Goal: Entertainment & Leisure: Browse casually

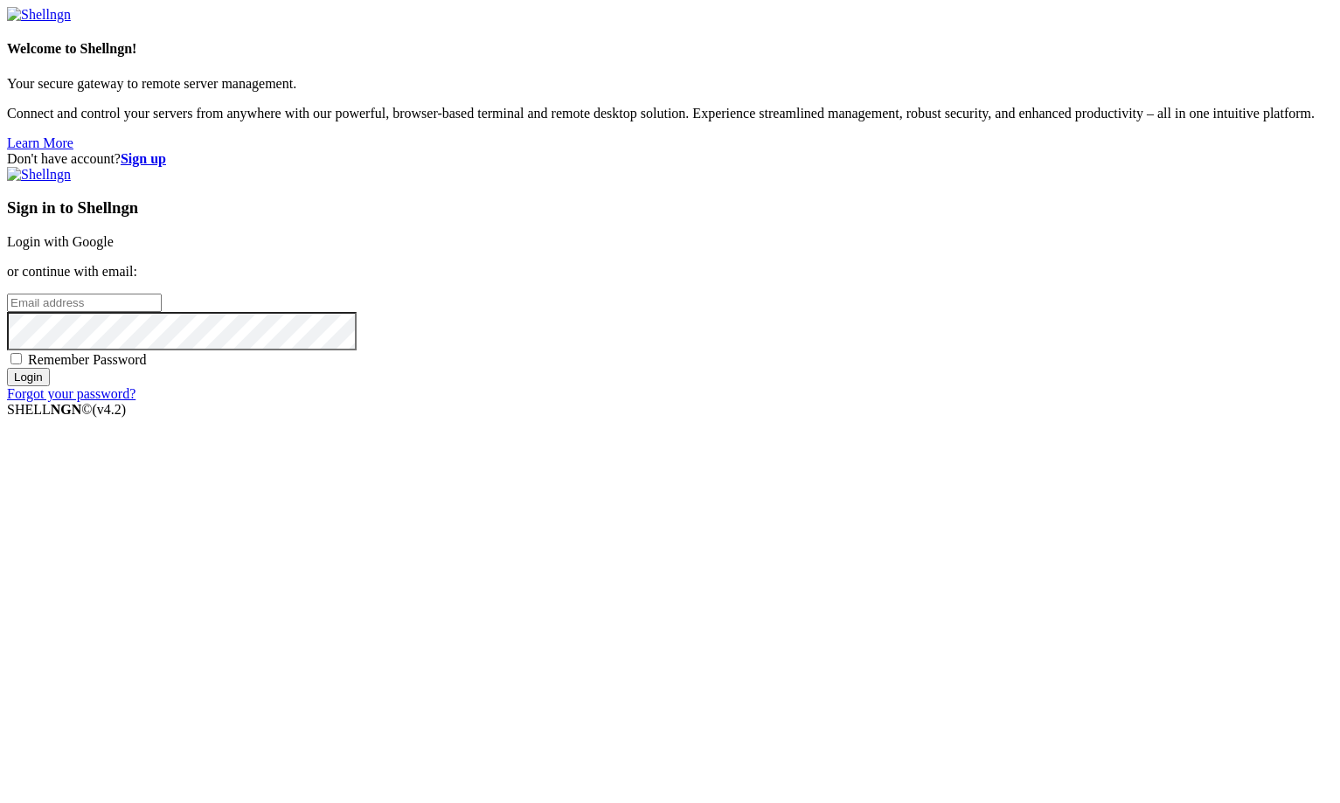
click at [114, 249] on link "Login with Google" at bounding box center [60, 241] width 107 height 15
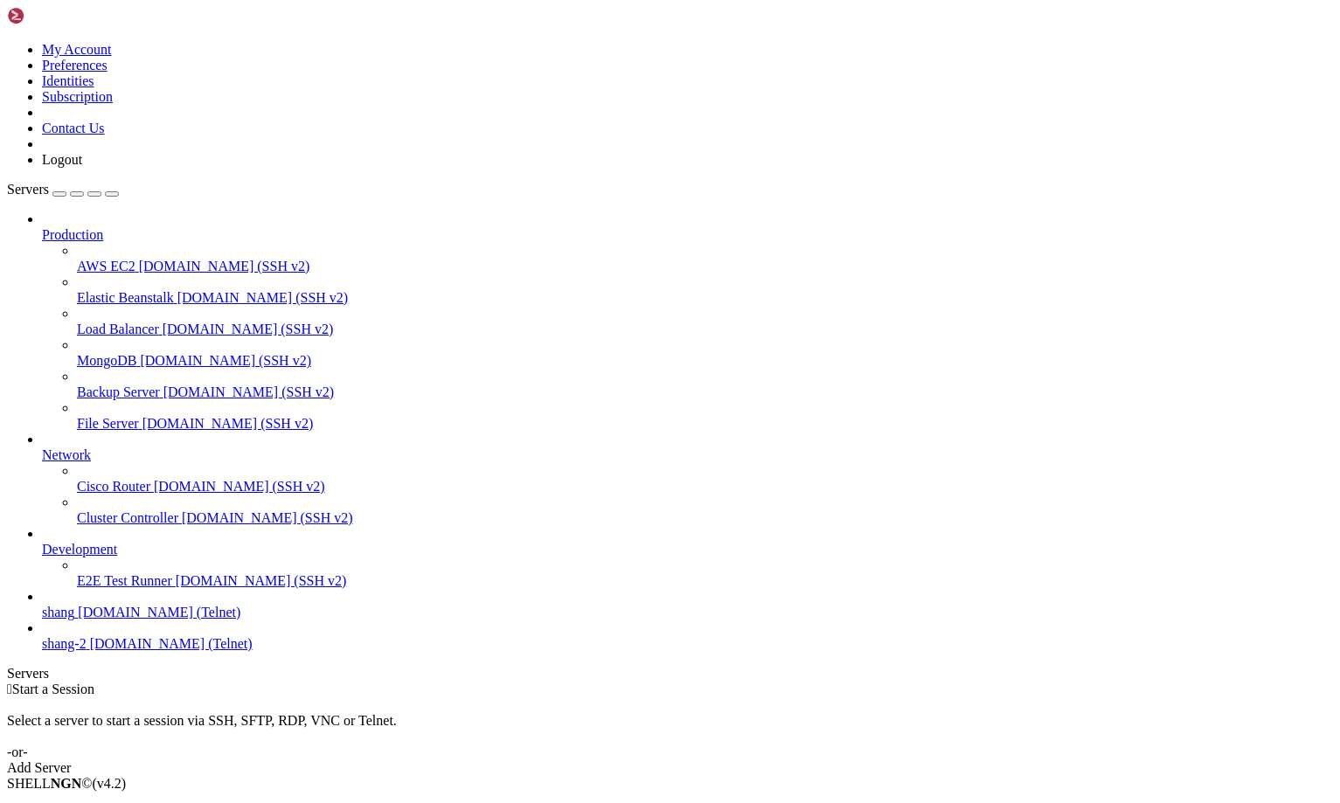
click at [62, 620] on span "shang" at bounding box center [58, 612] width 32 height 15
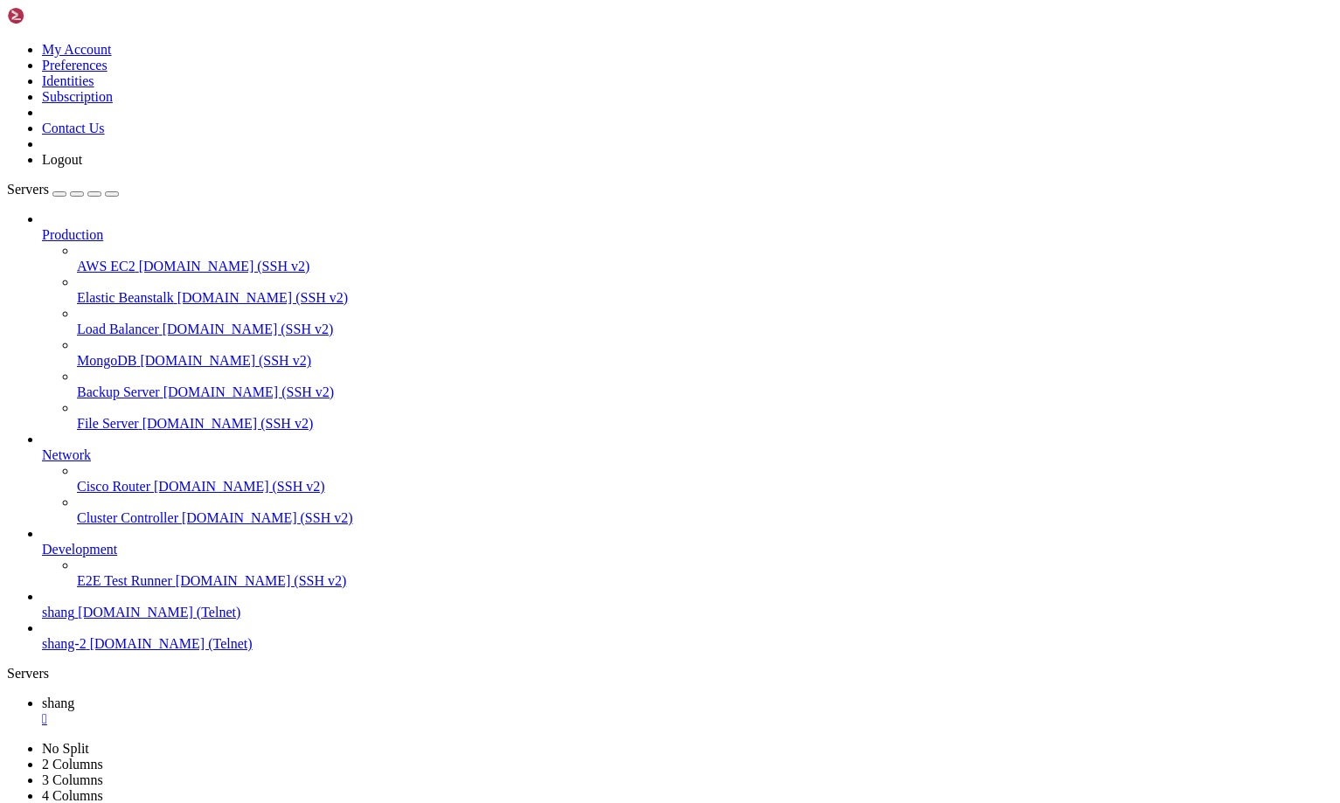
scroll to position [1796, 0]
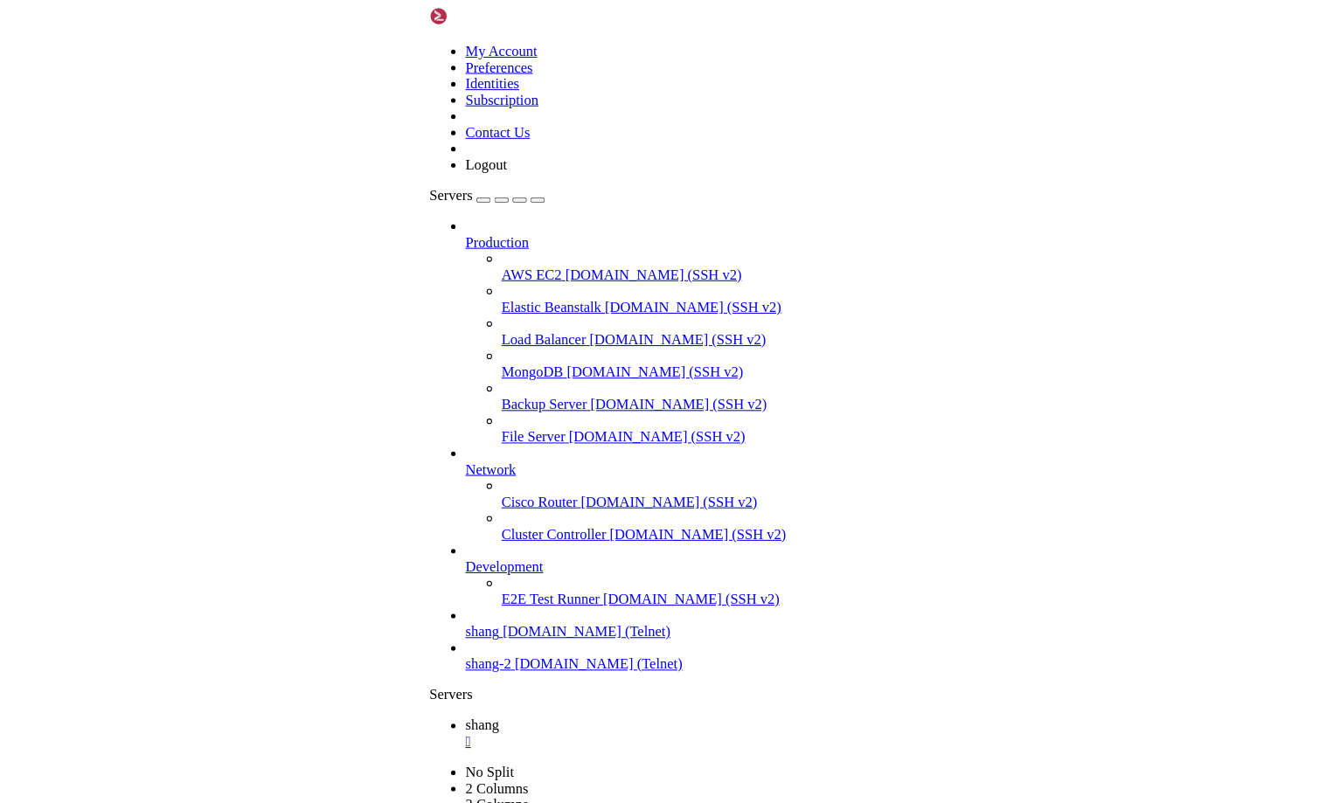
scroll to position [6096, 0]
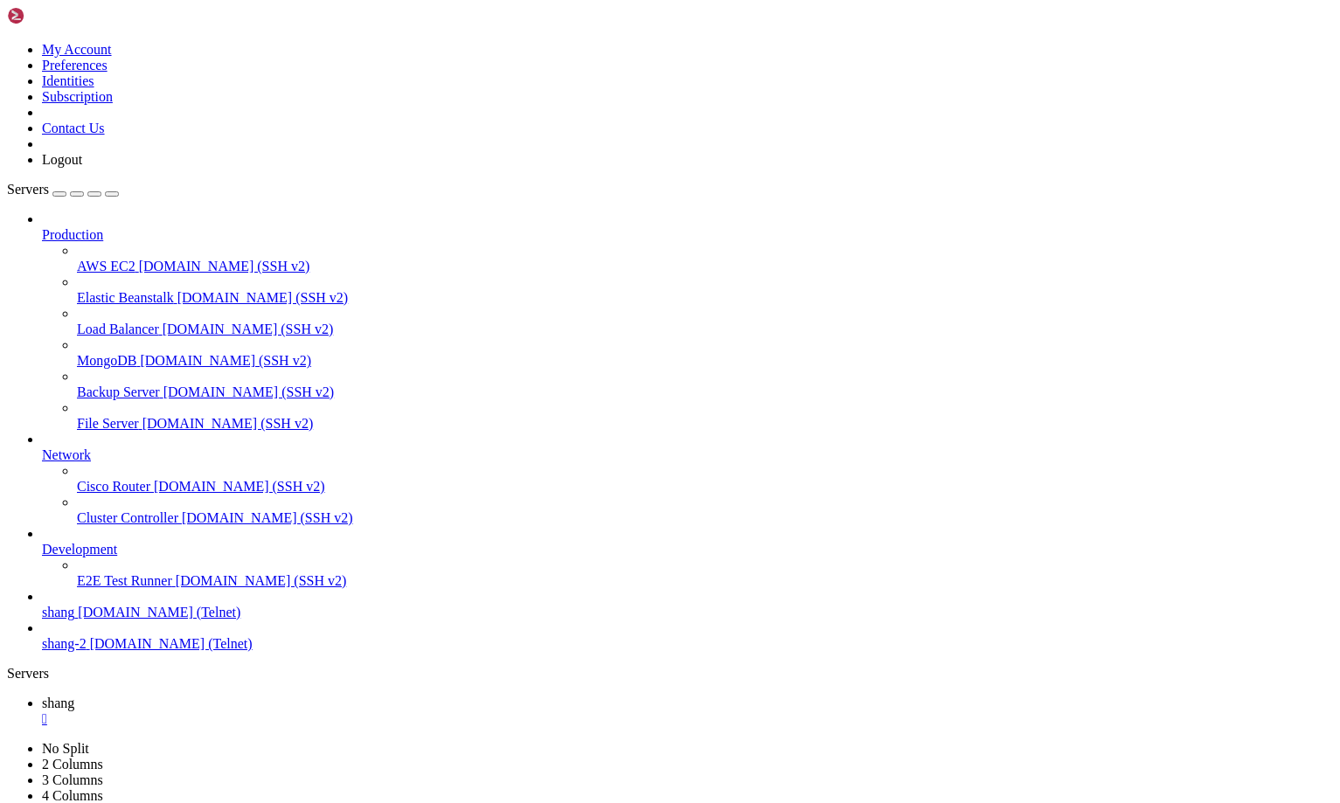
scroll to position [9007, 0]
